Goal: Information Seeking & Learning: Check status

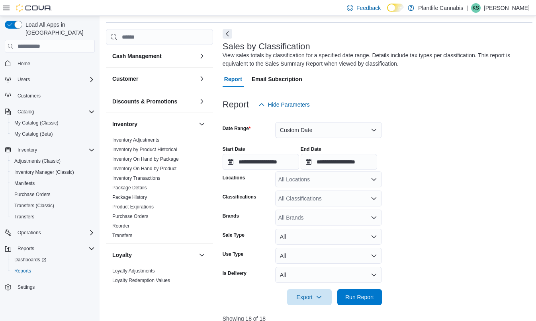
scroll to position [9, 0]
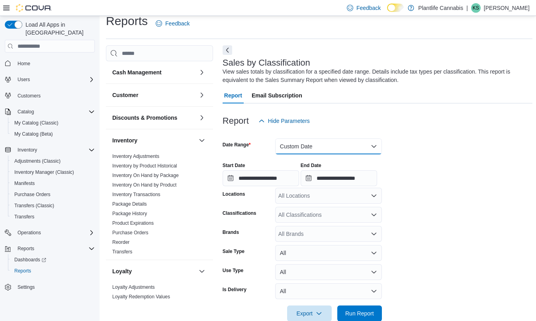
click at [299, 141] on button "Custom Date" at bounding box center [328, 147] width 107 height 16
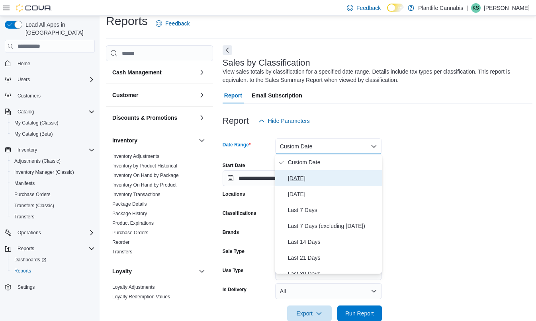
click at [301, 179] on span "Today" at bounding box center [333, 179] width 91 height 10
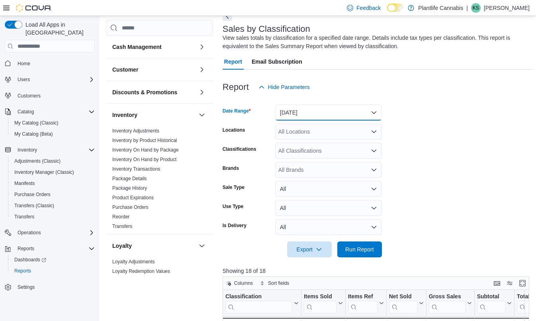
scroll to position [158, 0]
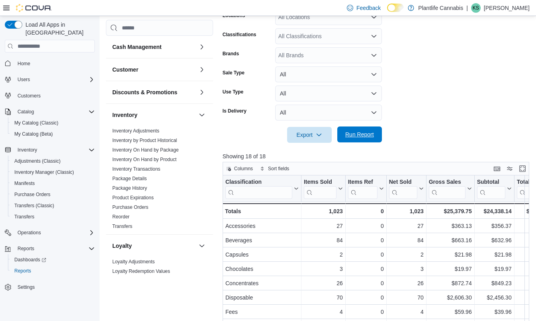
click at [353, 131] on span "Run Report" at bounding box center [359, 135] width 35 height 16
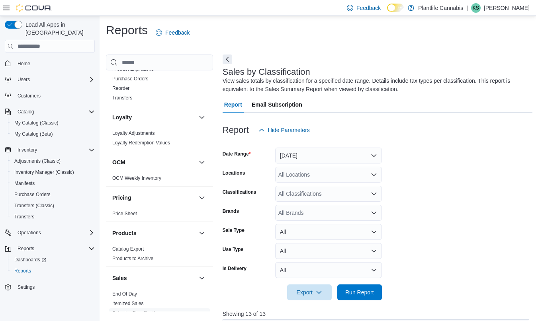
scroll to position [331, 0]
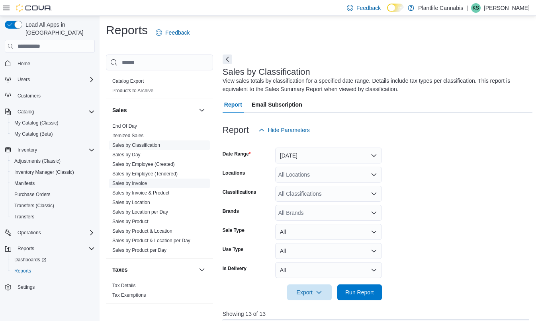
click at [141, 186] on link "Sales by Invoice" at bounding box center [129, 184] width 35 height 6
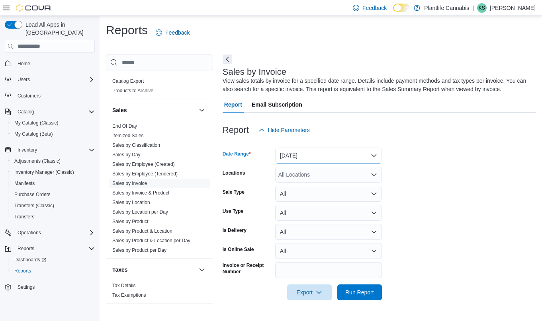
click at [299, 161] on button "Yesterday" at bounding box center [328, 156] width 107 height 16
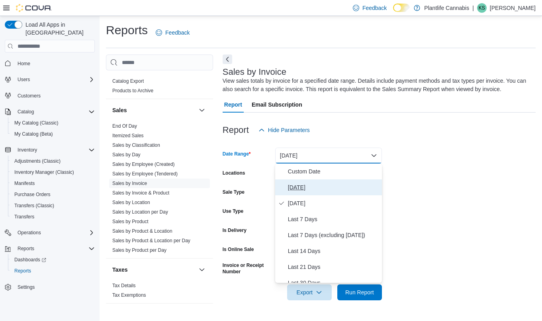
click at [298, 186] on span "Today" at bounding box center [333, 188] width 91 height 10
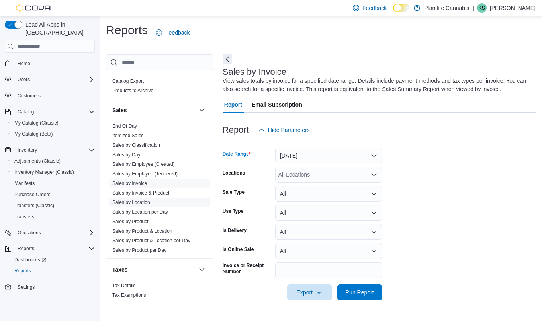
click at [148, 203] on link "Sales by Location" at bounding box center [131, 203] width 38 height 6
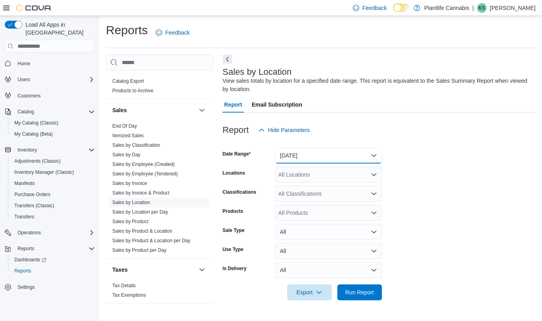
click at [318, 160] on button "Yesterday" at bounding box center [328, 156] width 107 height 16
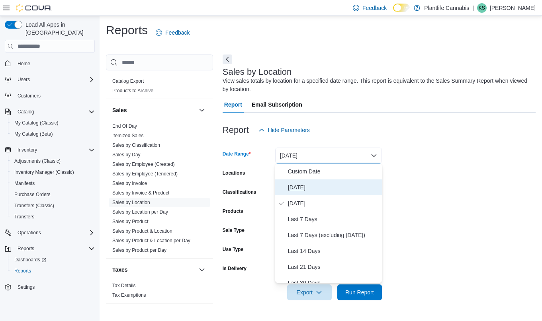
click at [313, 191] on span "Today" at bounding box center [333, 188] width 91 height 10
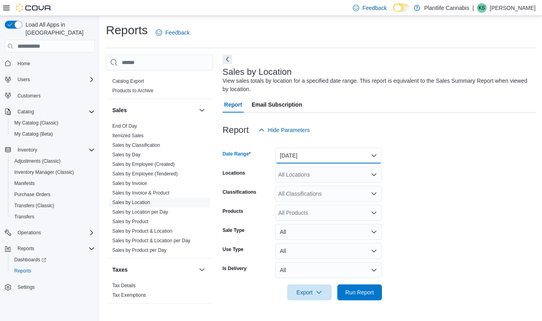
click at [352, 156] on button "Today" at bounding box center [328, 156] width 107 height 16
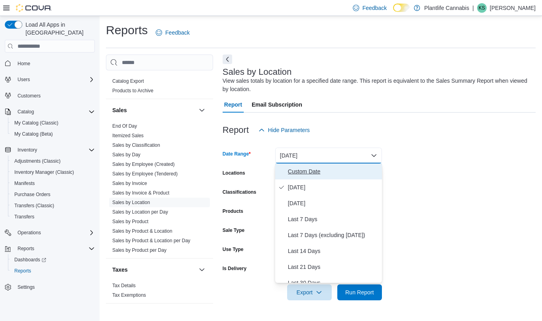
click at [332, 168] on span "Custom Date" at bounding box center [333, 172] width 91 height 10
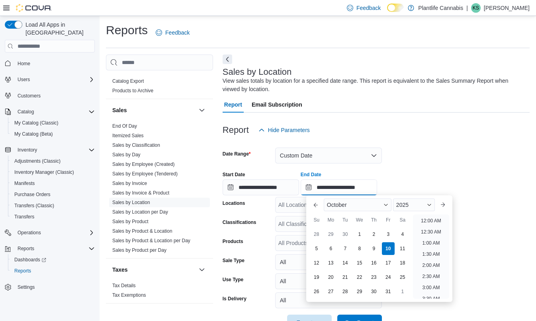
click at [371, 188] on input "**********" at bounding box center [339, 188] width 76 height 16
click at [460, 162] on form "**********" at bounding box center [376, 234] width 307 height 193
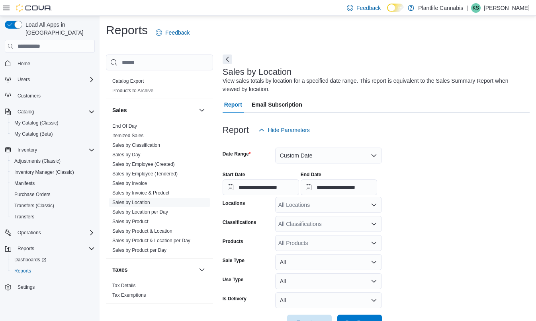
scroll to position [25, 0]
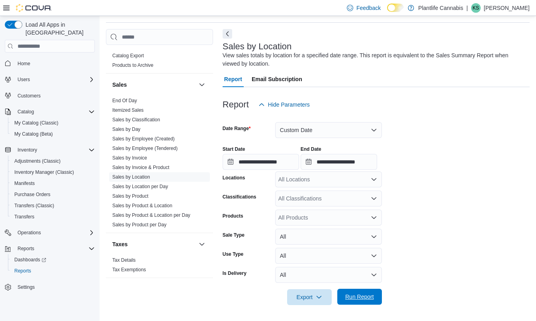
click at [365, 296] on span "Run Report" at bounding box center [359, 297] width 29 height 8
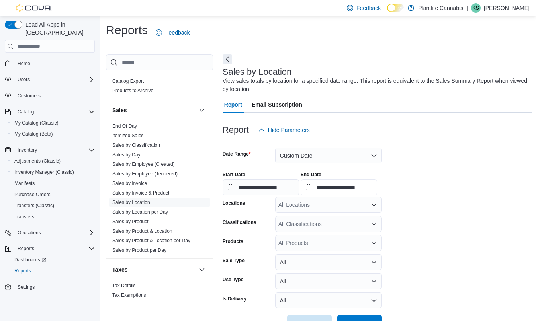
drag, startPoint x: 354, startPoint y: 188, endPoint x: 371, endPoint y: 182, distance: 18.0
click at [354, 188] on input "**********" at bounding box center [339, 188] width 76 height 16
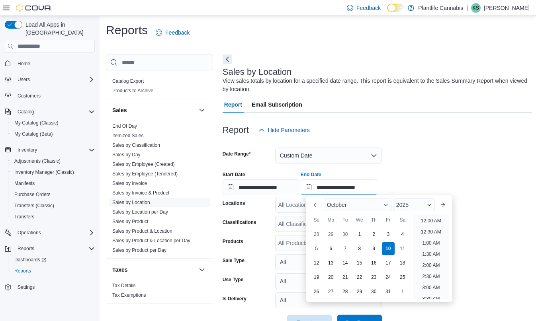
scroll to position [281, 0]
click at [434, 164] on div at bounding box center [378, 165] width 310 height 2
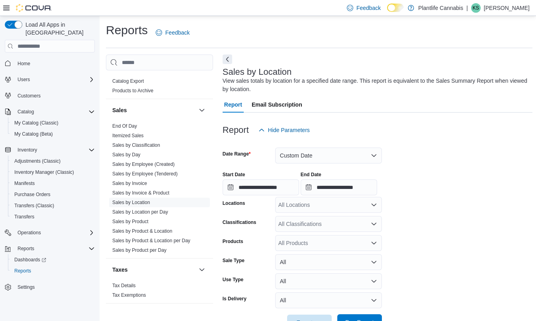
scroll to position [166, 0]
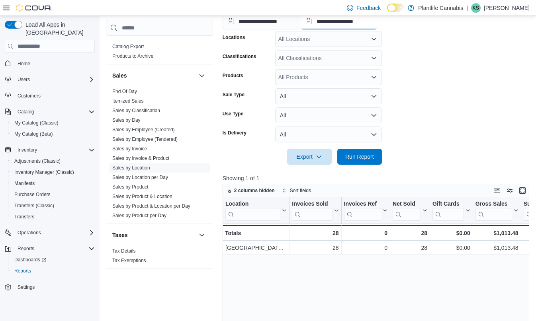
click at [368, 20] on input "**********" at bounding box center [339, 22] width 76 height 16
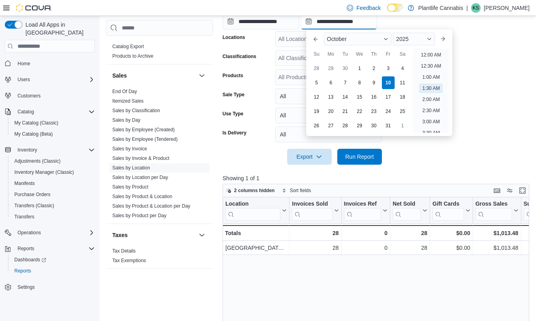
scroll to position [58, 0]
click at [455, 152] on form "**********" at bounding box center [378, 68] width 310 height 193
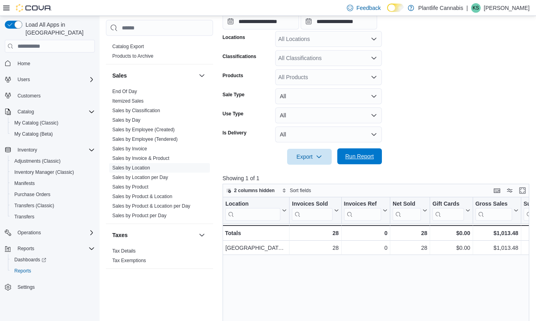
click at [354, 158] on span "Run Report" at bounding box center [359, 156] width 29 height 8
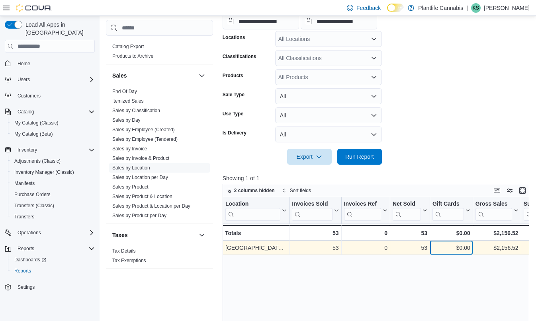
click at [468, 247] on div "$0.00" at bounding box center [451, 249] width 38 height 10
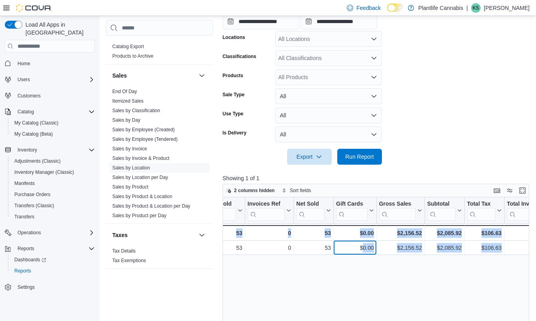
scroll to position [0, 292]
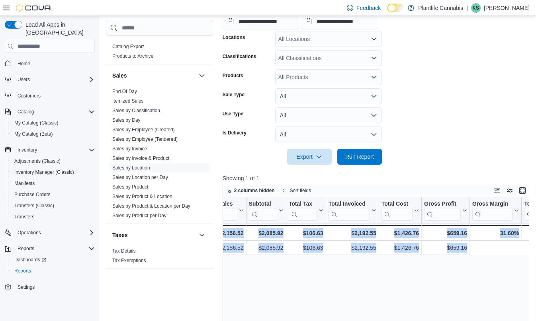
drag, startPoint x: 469, startPoint y: 248, endPoint x: 540, endPoint y: 250, distance: 71.3
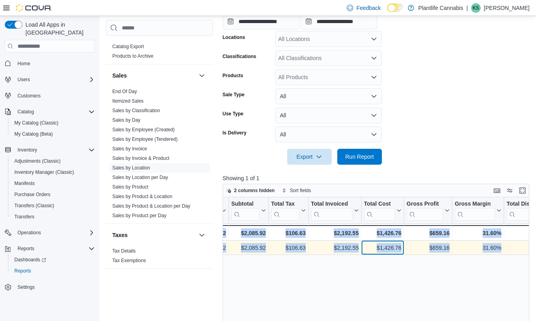
click at [388, 245] on div "$1,426.76" at bounding box center [382, 249] width 37 height 10
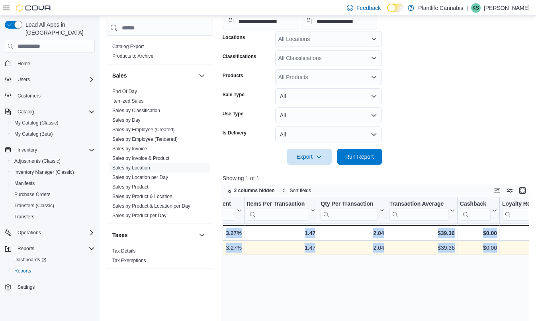
drag, startPoint x: 387, startPoint y: 248, endPoint x: 528, endPoint y: 245, distance: 140.2
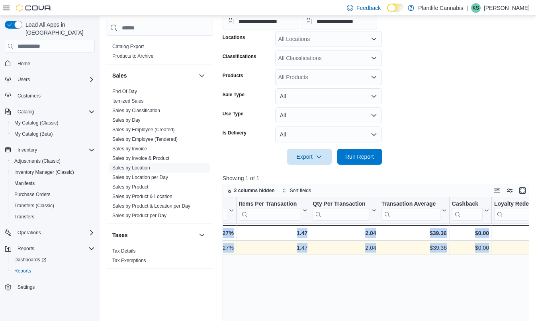
click at [475, 258] on div "Location Click to view column header actions Invoices Sold Click to view column…" at bounding box center [378, 319] width 310 height 244
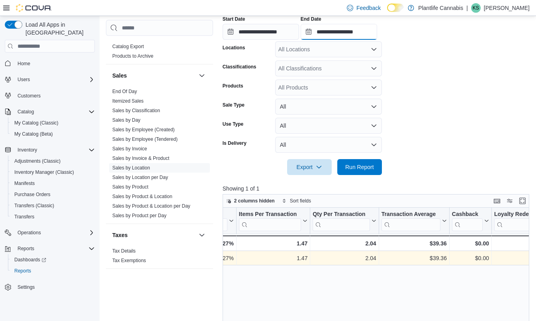
click at [354, 33] on input "**********" at bounding box center [339, 32] width 76 height 16
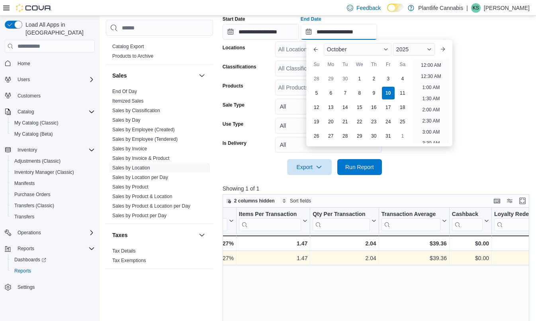
scroll to position [326, 0]
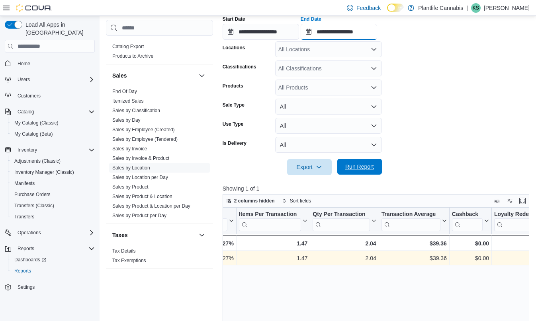
type input "**********"
click at [359, 172] on span "Run Report" at bounding box center [359, 167] width 35 height 16
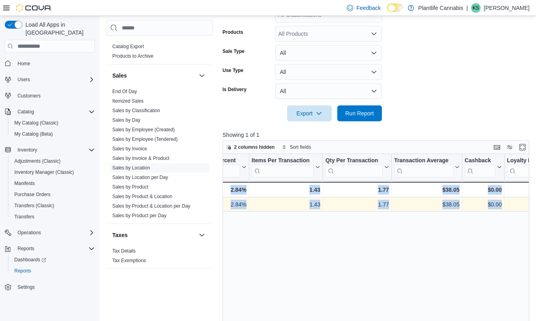
scroll to position [0, 727]
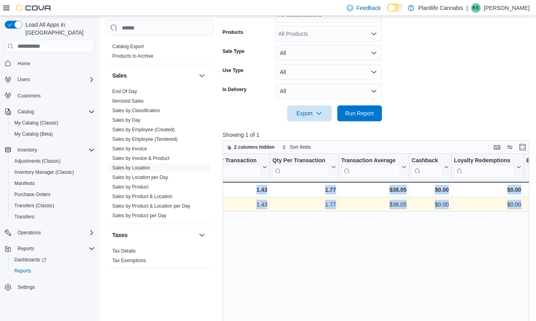
drag, startPoint x: 415, startPoint y: 207, endPoint x: 530, endPoint y: 206, distance: 114.7
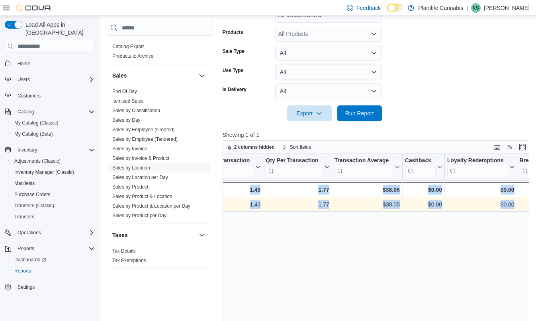
click at [479, 232] on div "Location Click to view column header actions Invoices Sold Click to view column…" at bounding box center [378, 276] width 310 height 244
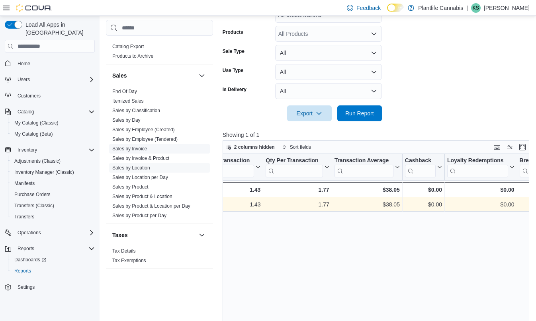
click at [143, 148] on link "Sales by Invoice" at bounding box center [129, 149] width 35 height 6
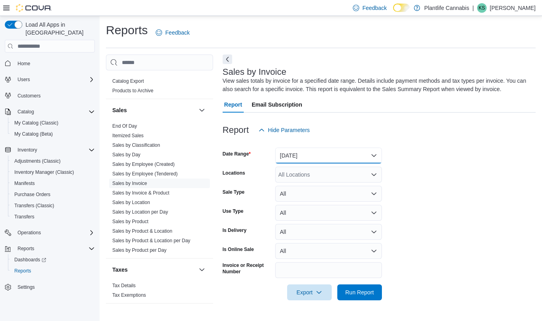
click at [354, 154] on button "Yesterday" at bounding box center [328, 156] width 107 height 16
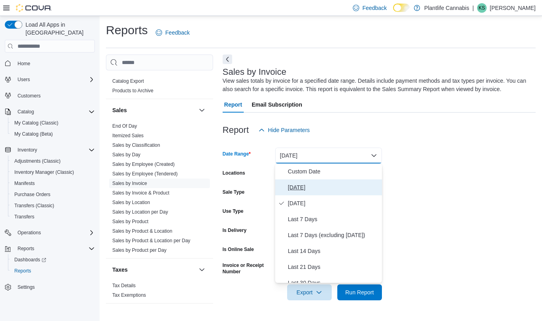
click at [303, 187] on span "Today" at bounding box center [333, 188] width 91 height 10
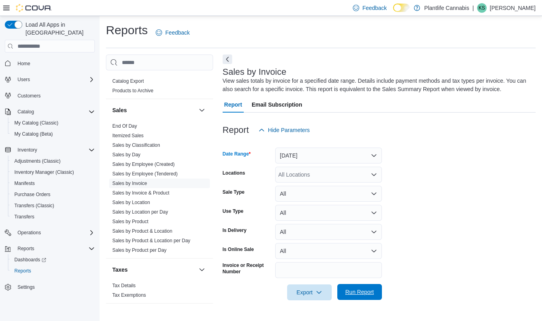
click at [358, 293] on span "Run Report" at bounding box center [359, 292] width 29 height 8
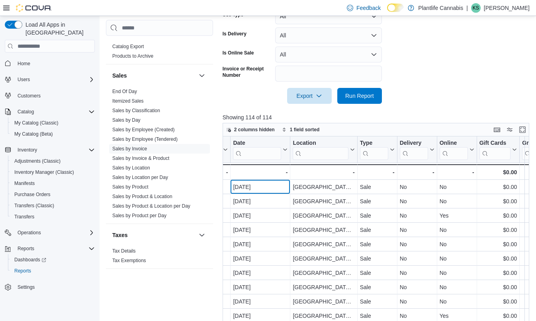
scroll to position [0, 239]
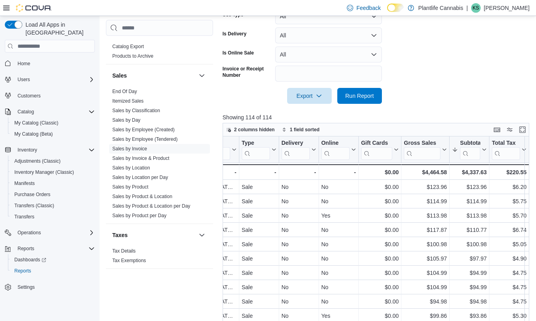
drag, startPoint x: 375, startPoint y: 190, endPoint x: 522, endPoint y: 186, distance: 146.9
click at [532, 187] on div "2 columns hidden 1 field sorted Invoice # Click to view column header actions R…" at bounding box center [378, 251] width 310 height 257
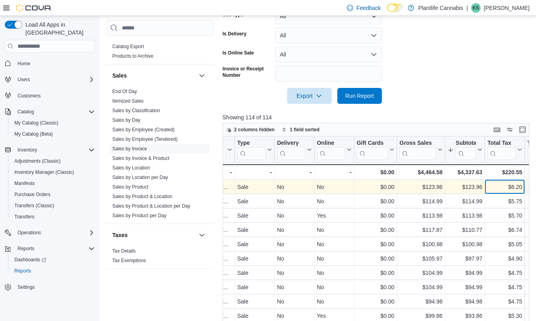
click at [508, 187] on div "$6.20" at bounding box center [504, 188] width 35 height 10
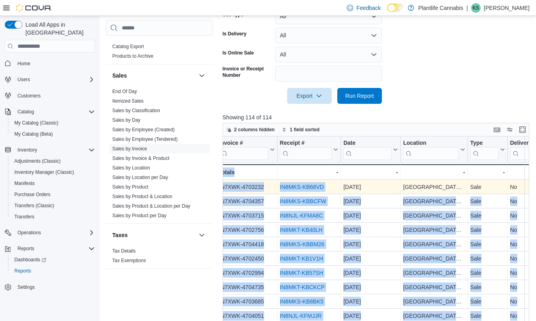
scroll to position [0, 0]
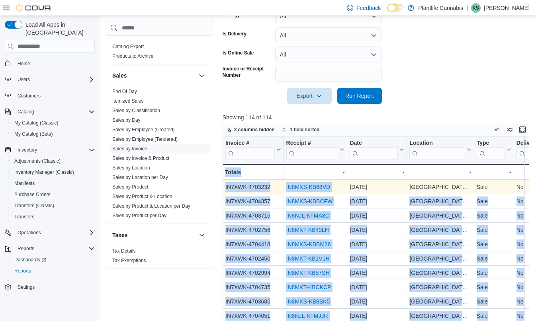
drag, startPoint x: 474, startPoint y: 186, endPoint x: 217, endPoint y: 190, distance: 257.2
click at [296, 184] on link "IN8MKS-KB68VD" at bounding box center [308, 187] width 44 height 6
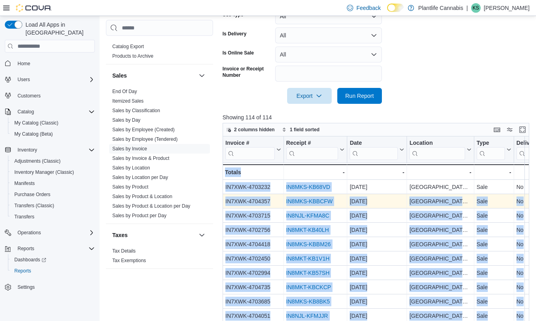
click at [312, 202] on link "IN8MKS-KBBCFW" at bounding box center [309, 202] width 47 height 6
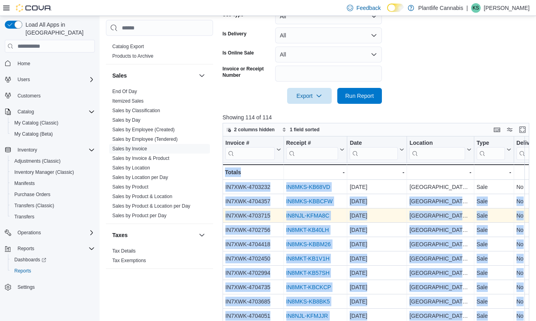
click at [307, 217] on link "IN8NJL-KFMA8C" at bounding box center [307, 216] width 43 height 6
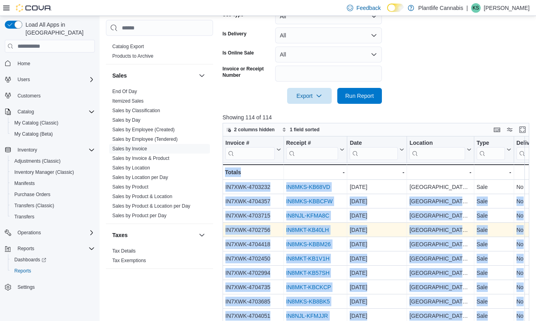
click at [308, 230] on link "IN8MKT-KB40LH" at bounding box center [307, 230] width 43 height 6
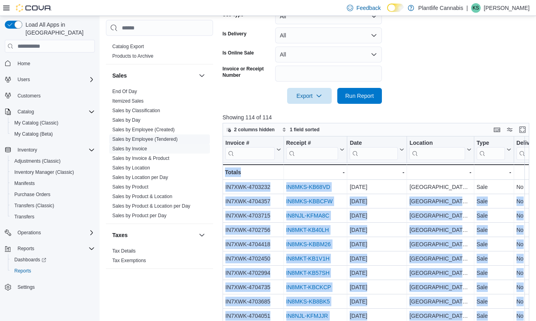
click at [142, 137] on link "Sales by Employee (Tendered)" at bounding box center [144, 140] width 65 height 6
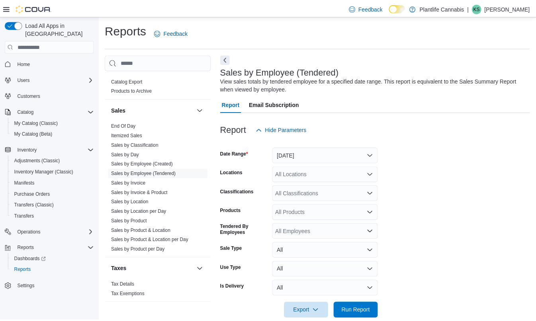
scroll to position [14, 0]
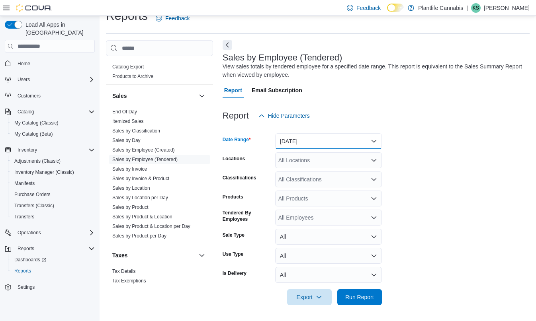
click at [307, 139] on button "Yesterday" at bounding box center [328, 141] width 107 height 16
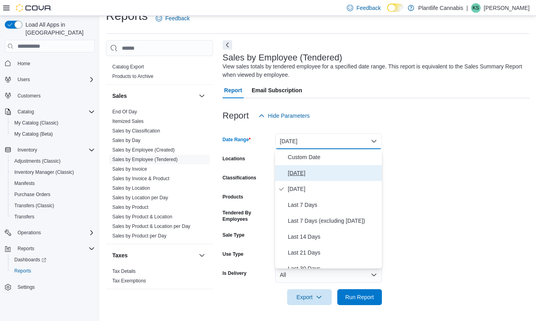
click at [305, 174] on span "Today" at bounding box center [333, 173] width 91 height 10
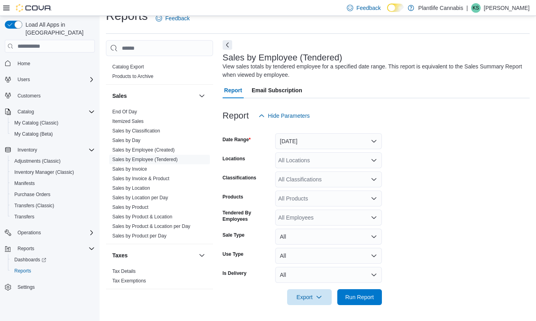
click at [363, 306] on div at bounding box center [376, 310] width 307 height 10
click at [371, 288] on div at bounding box center [376, 286] width 307 height 6
click at [349, 289] on div at bounding box center [376, 286] width 307 height 6
click at [360, 300] on span "Run Report" at bounding box center [359, 297] width 29 height 8
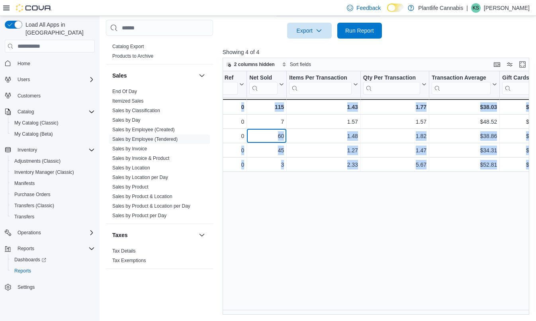
scroll to position [0, 249]
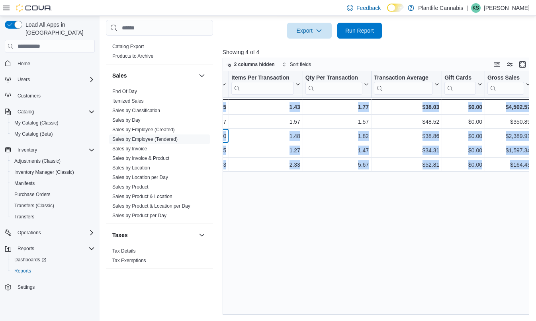
drag, startPoint x: 451, startPoint y: 135, endPoint x: 532, endPoint y: 135, distance: 80.8
click at [532, 135] on div "Tendered Employee Click to view column header actions Invoices Sold Click to vi…" at bounding box center [378, 193] width 310 height 244
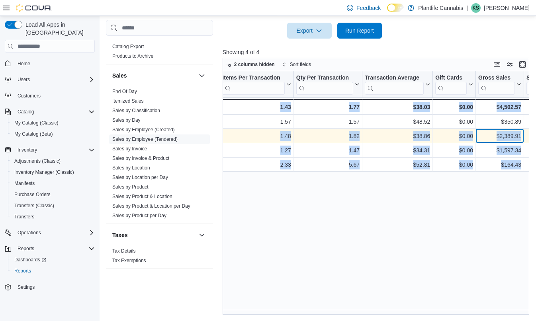
click at [496, 137] on div "$2,389.91" at bounding box center [499, 137] width 43 height 10
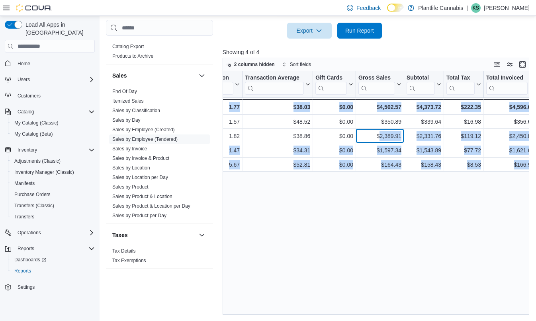
drag, startPoint x: 496, startPoint y: 137, endPoint x: 535, endPoint y: 135, distance: 39.1
click at [532, 135] on div "2 columns hidden Sort fields Tendered Employee Click to view column header acti…" at bounding box center [378, 186] width 310 height 257
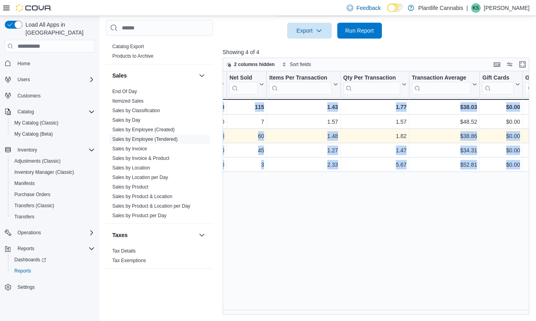
scroll to position [0, 297]
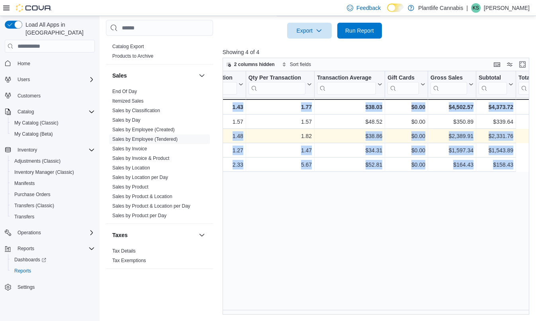
drag, startPoint x: 336, startPoint y: 137, endPoint x: 531, endPoint y: 139, distance: 194.3
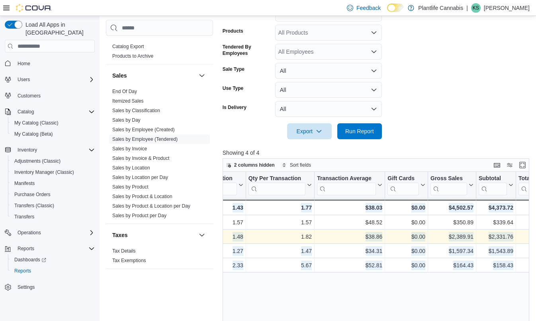
scroll to position [9, 0]
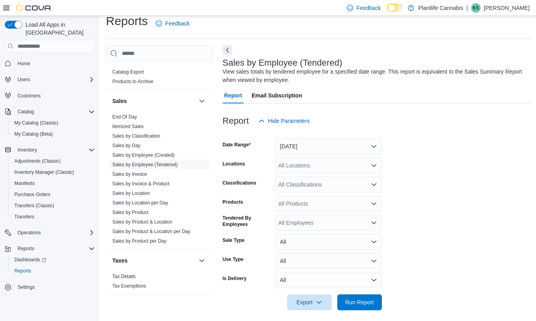
click at [293, 180] on div "All Classifications" at bounding box center [328, 185] width 107 height 16
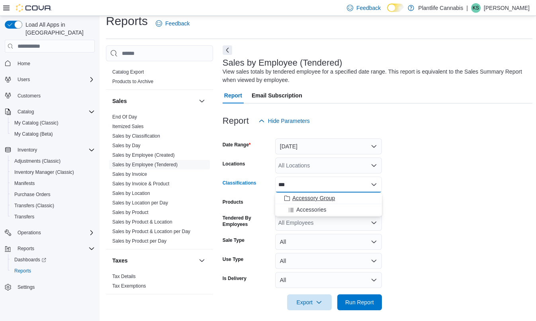
type input "***"
click at [303, 199] on span "Accessory Group" at bounding box center [313, 198] width 43 height 8
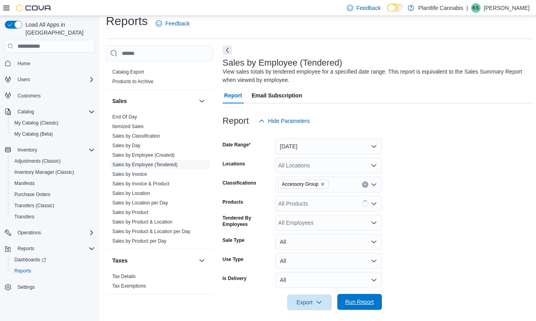
click at [371, 305] on span "Run Report" at bounding box center [359, 302] width 29 height 8
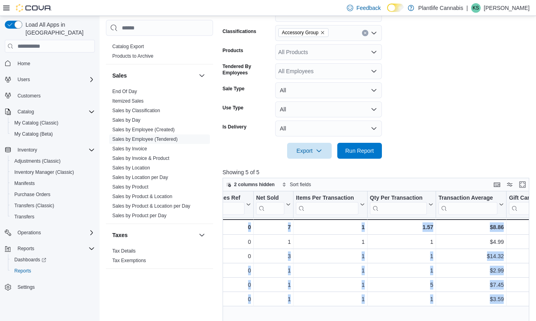
scroll to position [0, 362]
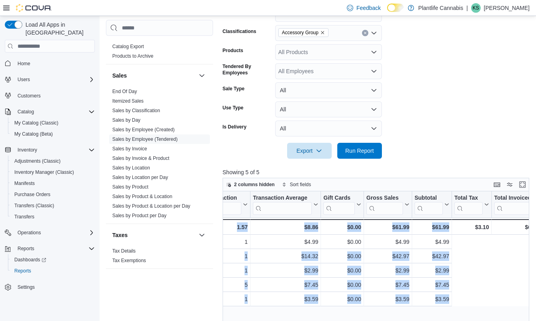
drag, startPoint x: 418, startPoint y: 255, endPoint x: 543, endPoint y: 249, distance: 124.7
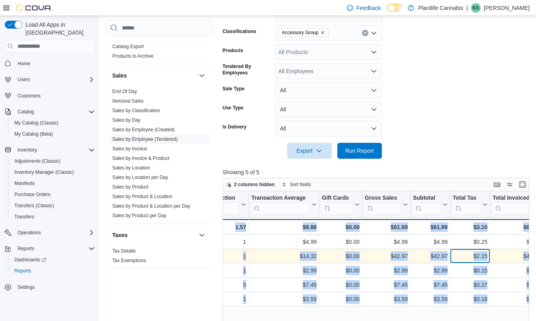
click at [485, 262] on div "$2.15 - Total Tax, column 11, row 2" at bounding box center [470, 257] width 40 height 14
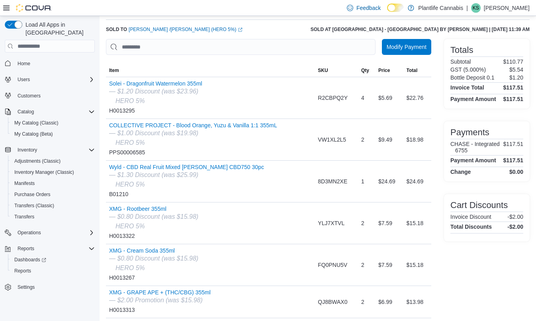
scroll to position [68, 0]
